Goal: Information Seeking & Learning: Learn about a topic

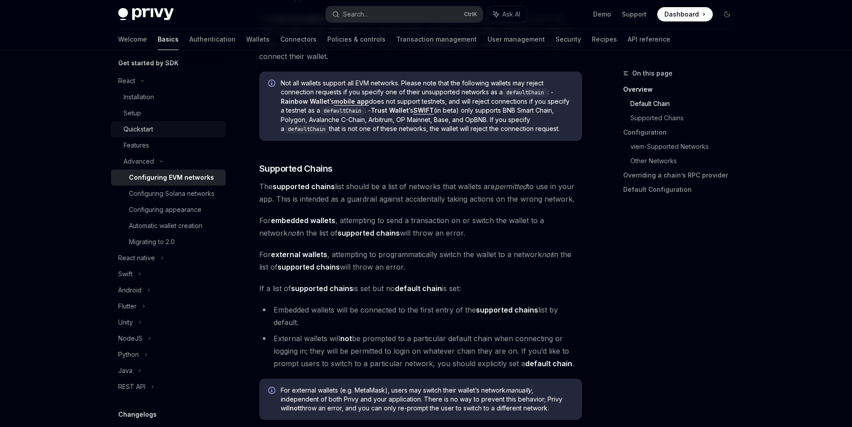
scroll to position [107, 0]
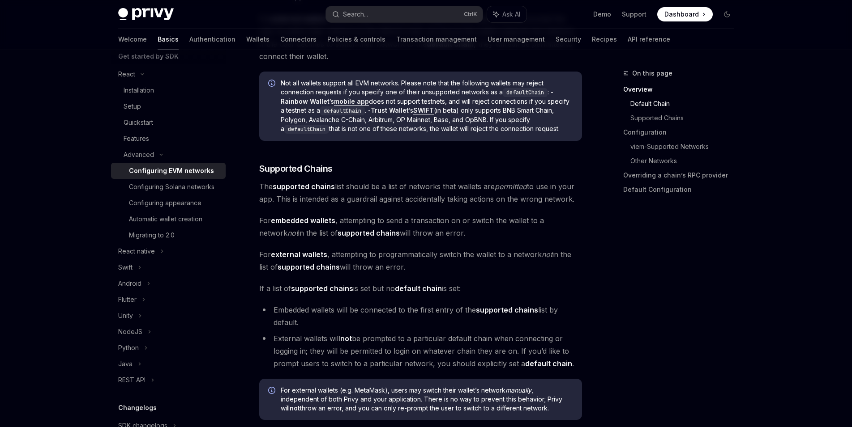
click at [230, 39] on div "Welcome Basics Authentication Wallets Connectors Policies & controls Transactio…" at bounding box center [394, 39] width 552 height 21
click at [246, 39] on link "Wallets" at bounding box center [257, 39] width 23 height 21
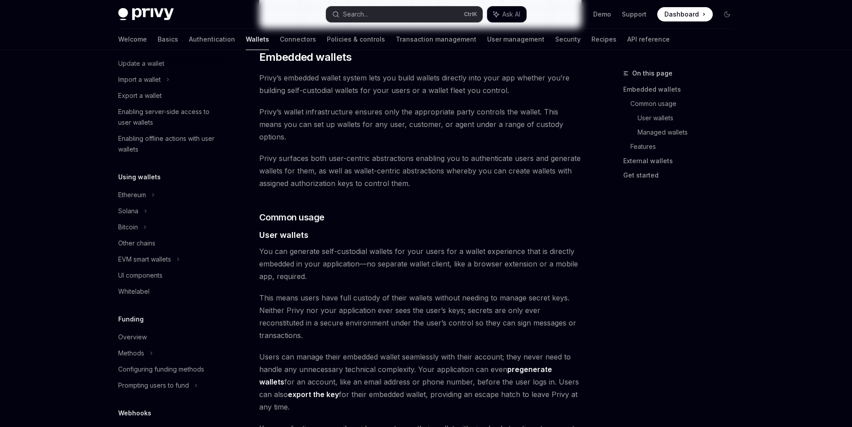
type textarea "*"
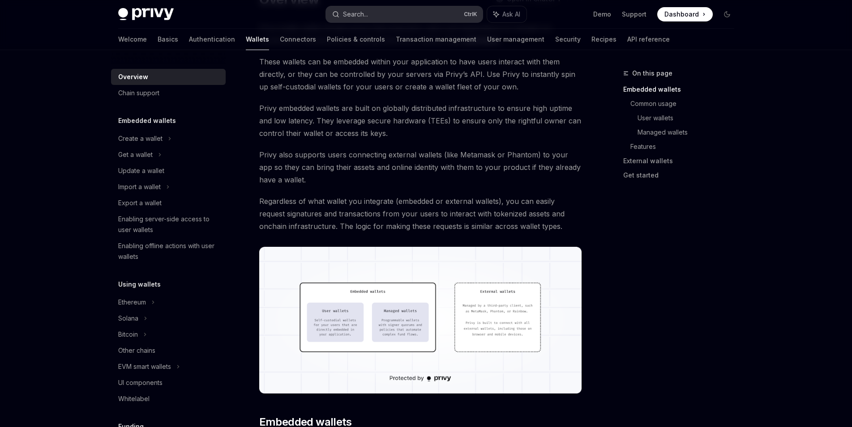
click at [342, 20] on button "Search... Ctrl K" at bounding box center [404, 14] width 157 height 16
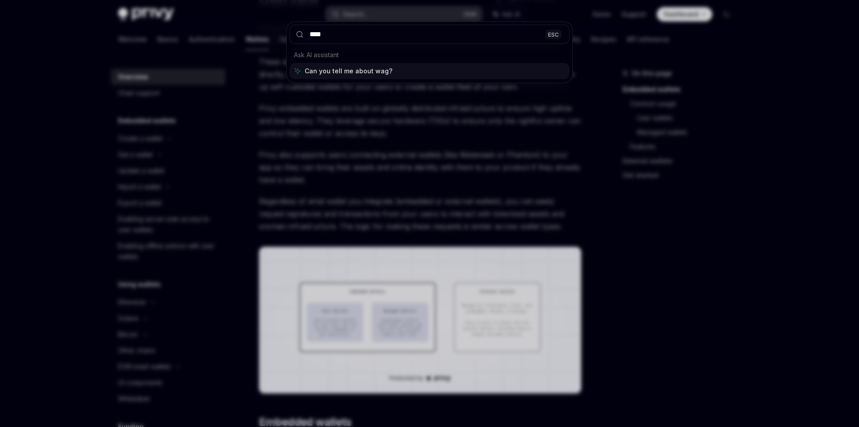
type input "*****"
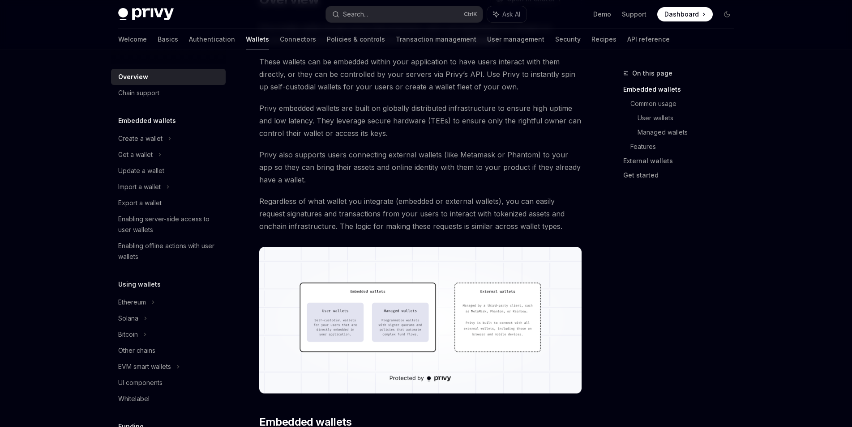
type textarea "*"
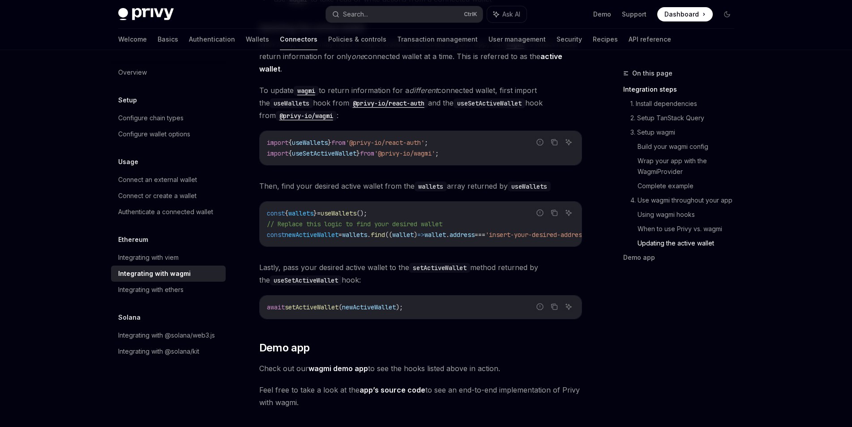
scroll to position [2379, 0]
